Goal: Information Seeking & Learning: Learn about a topic

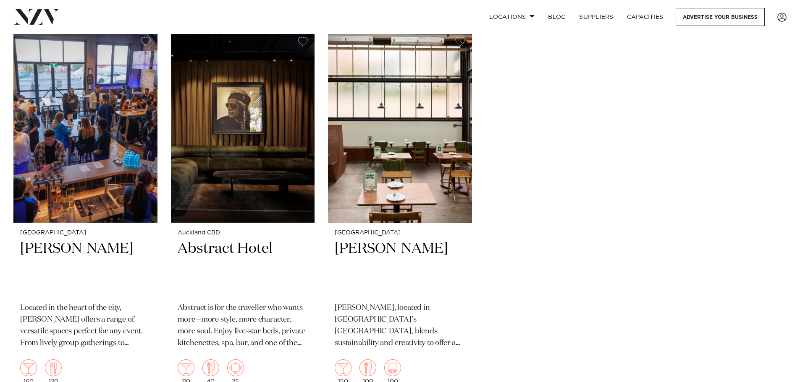
scroll to position [3232, 0]
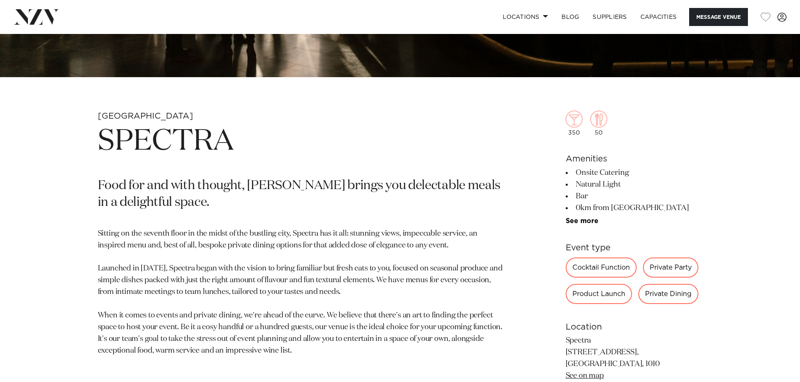
scroll to position [168, 0]
